Goal: Transaction & Acquisition: Purchase product/service

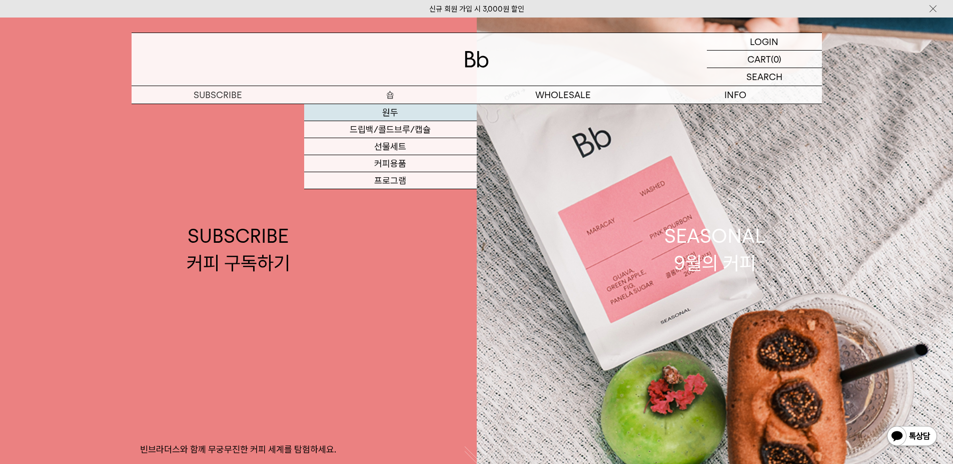
click at [391, 113] on link "원두" at bounding box center [390, 112] width 173 height 17
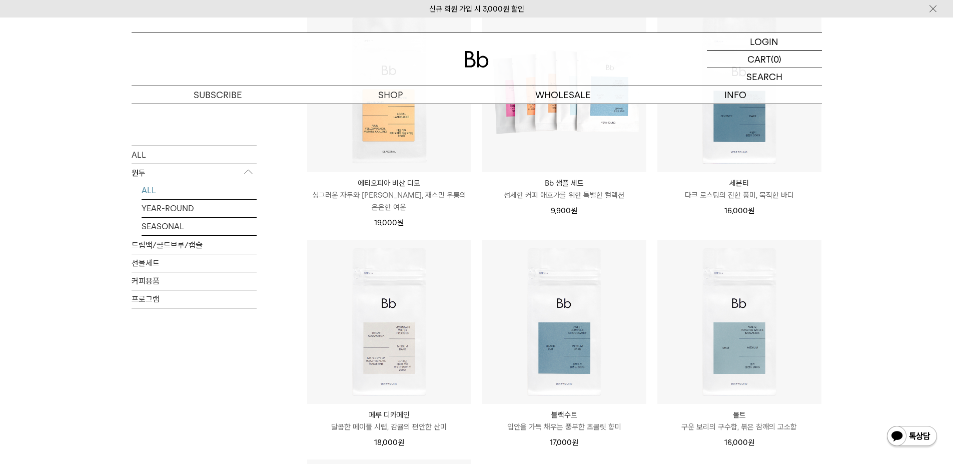
scroll to position [650, 0]
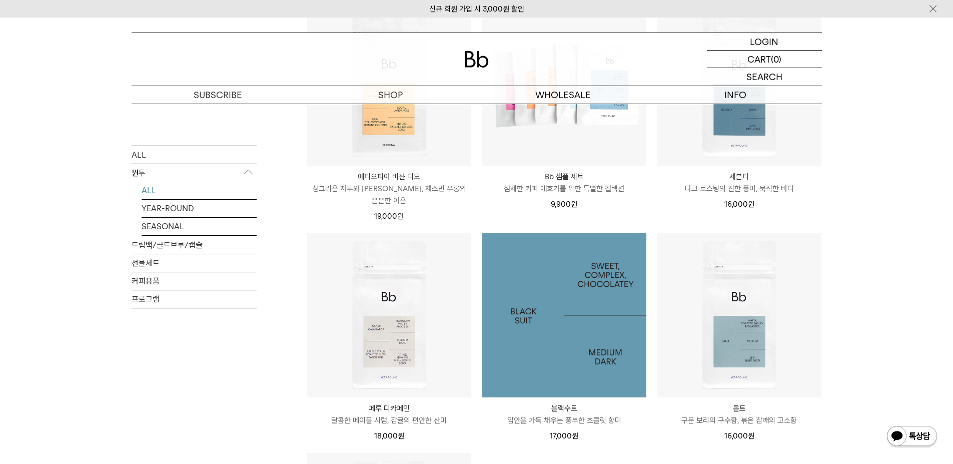
click at [587, 305] on img at bounding box center [564, 315] width 164 height 164
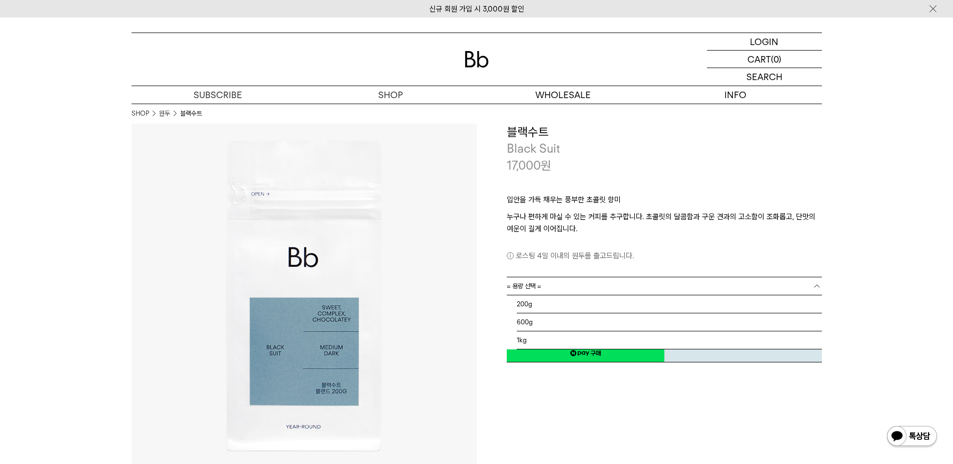
click at [737, 284] on link "= 용량 선택 =" at bounding box center [664, 286] width 315 height 18
click at [548, 307] on li "200g" at bounding box center [669, 304] width 305 height 18
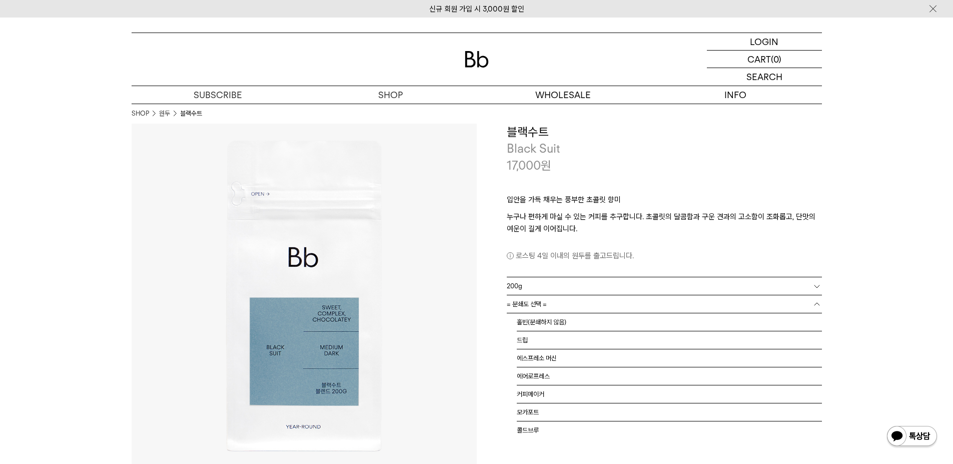
click at [550, 307] on link "= 분쇄도 선택 =" at bounding box center [664, 304] width 315 height 18
click at [550, 326] on li "홀빈(분쇄하지 않음)" at bounding box center [669, 322] width 305 height 18
